Goal: Information Seeking & Learning: Learn about a topic

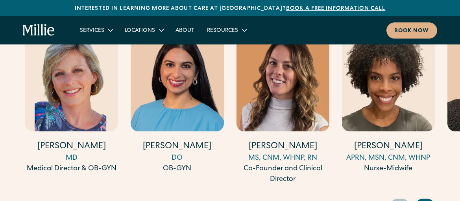
scroll to position [2503, 0]
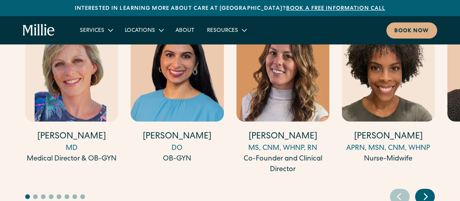
click at [428, 191] on icon "Next slide" at bounding box center [426, 197] width 12 height 12
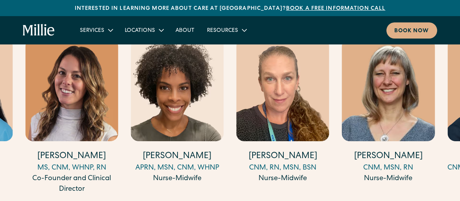
scroll to position [2484, 0]
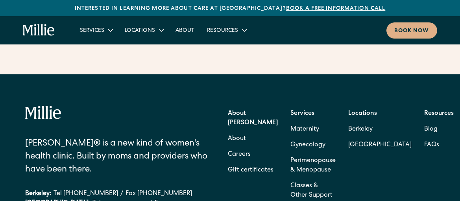
scroll to position [3488, 0]
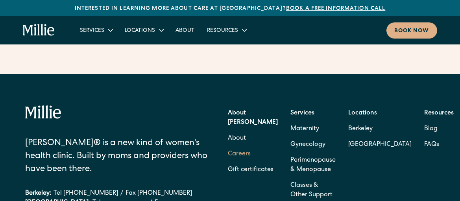
click at [251, 146] on link "Careers" at bounding box center [239, 154] width 23 height 16
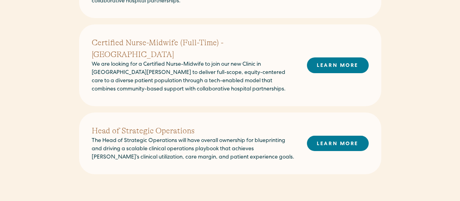
scroll to position [396, 0]
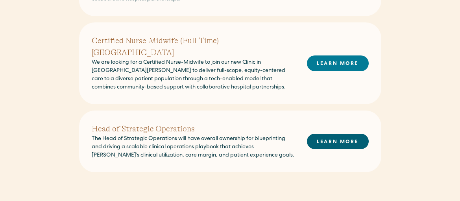
click at [323, 134] on link "LEARN MORE" at bounding box center [338, 141] width 62 height 15
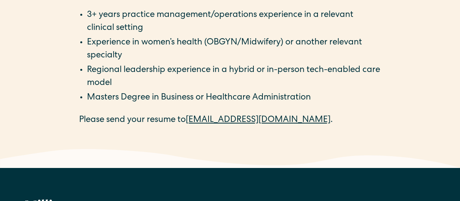
scroll to position [1508, 0]
